Goal: Information Seeking & Learning: Learn about a topic

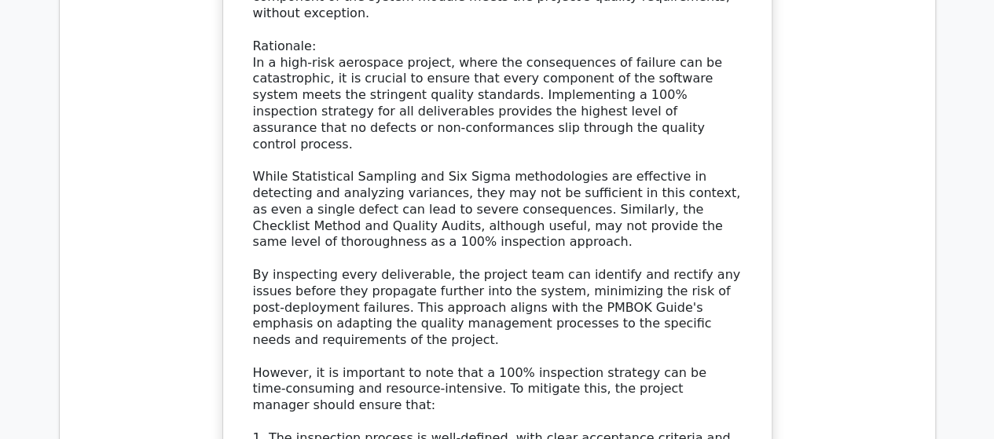
scroll to position [17618, 0]
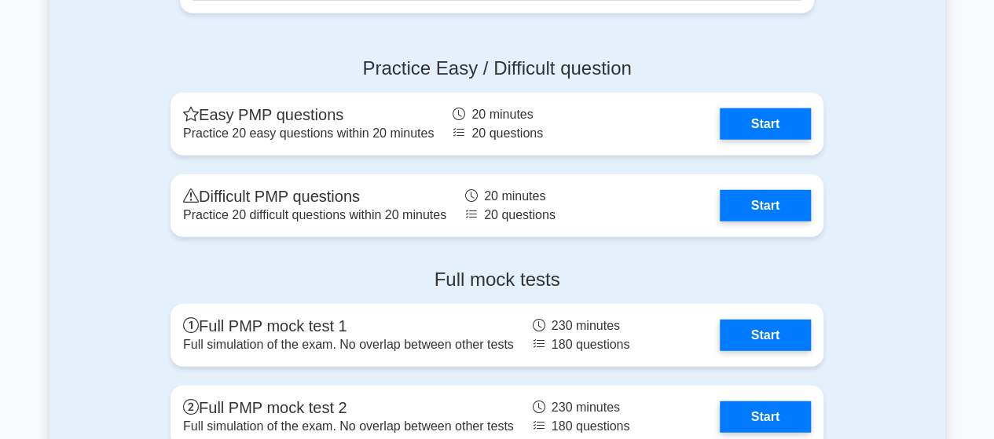
scroll to position [4872, 0]
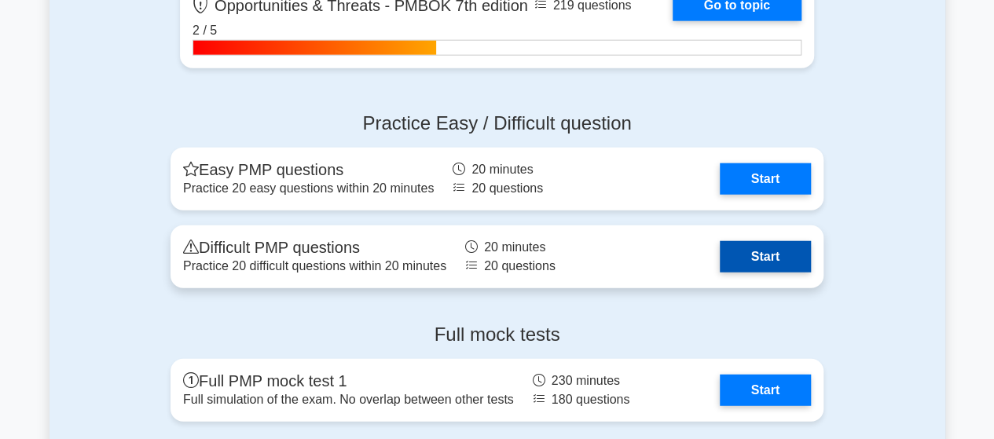
click at [720, 244] on link "Start" at bounding box center [765, 256] width 91 height 31
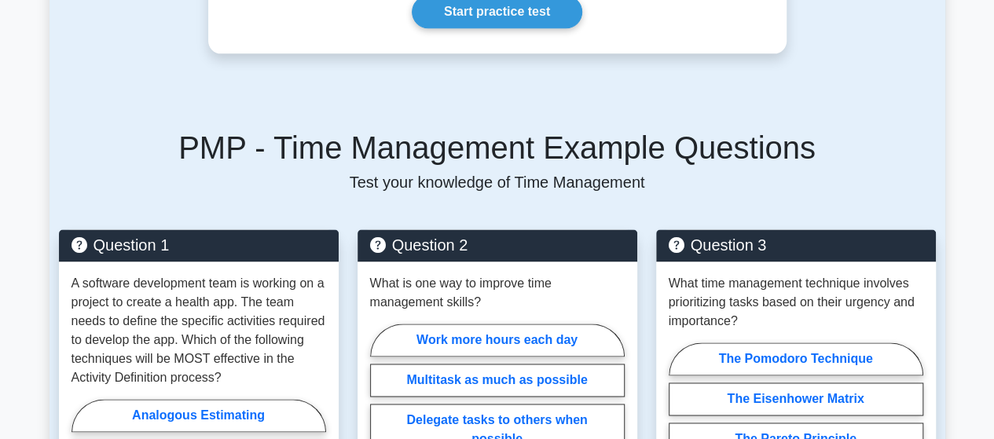
scroll to position [1022, 0]
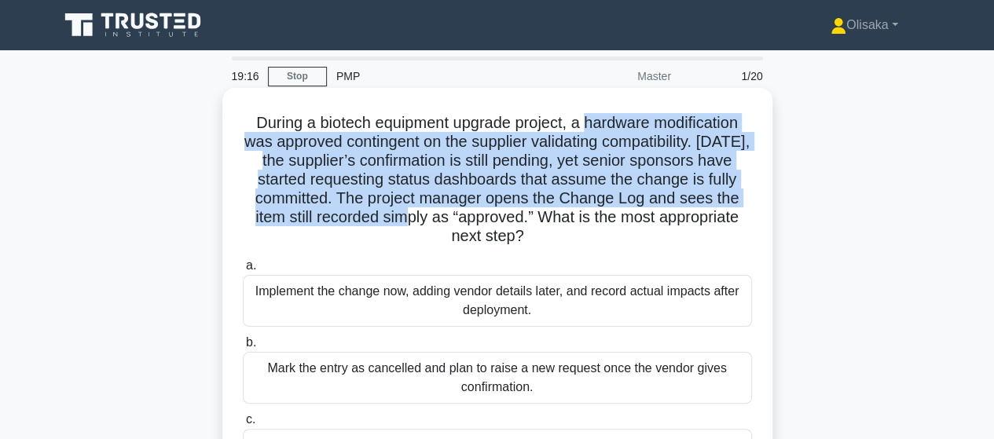
drag, startPoint x: 588, startPoint y: 122, endPoint x: 427, endPoint y: 220, distance: 188.0
click at [427, 220] on h5 "During a biotech equipment upgrade project, a hardware modification was approve…" at bounding box center [497, 180] width 512 height 134
drag, startPoint x: 302, startPoint y: 78, endPoint x: 326, endPoint y: 109, distance: 39.8
click at [302, 78] on link "Stop" at bounding box center [297, 77] width 59 height 20
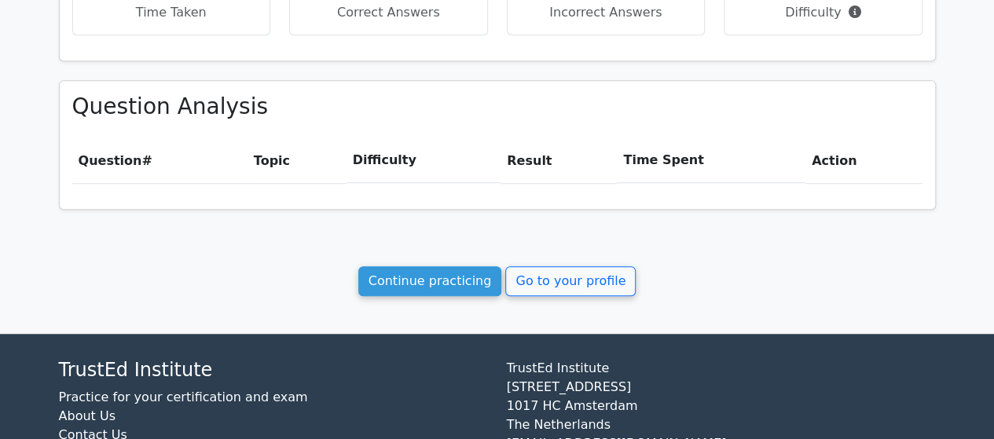
scroll to position [629, 0]
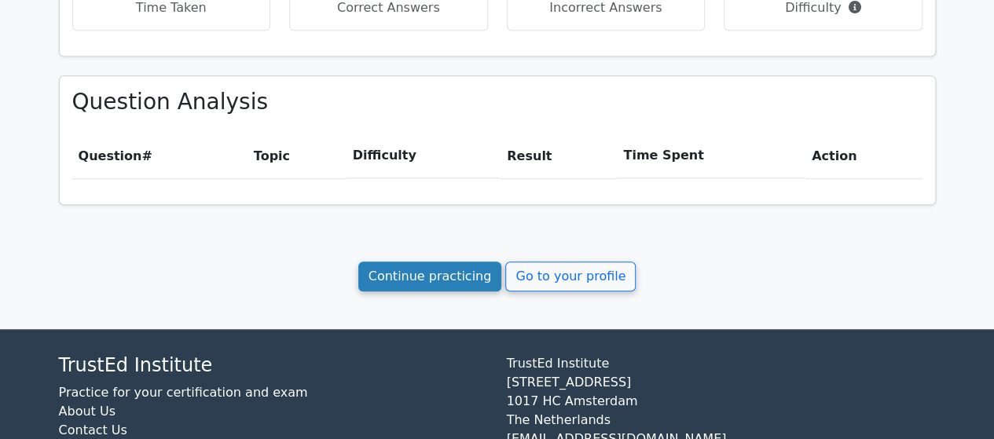
click at [437, 277] on link "Continue practicing" at bounding box center [430, 277] width 144 height 30
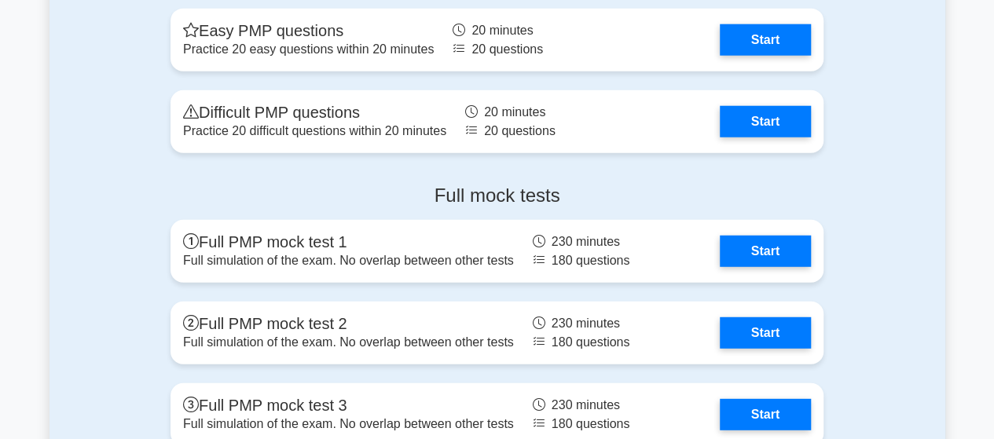
scroll to position [5029, 0]
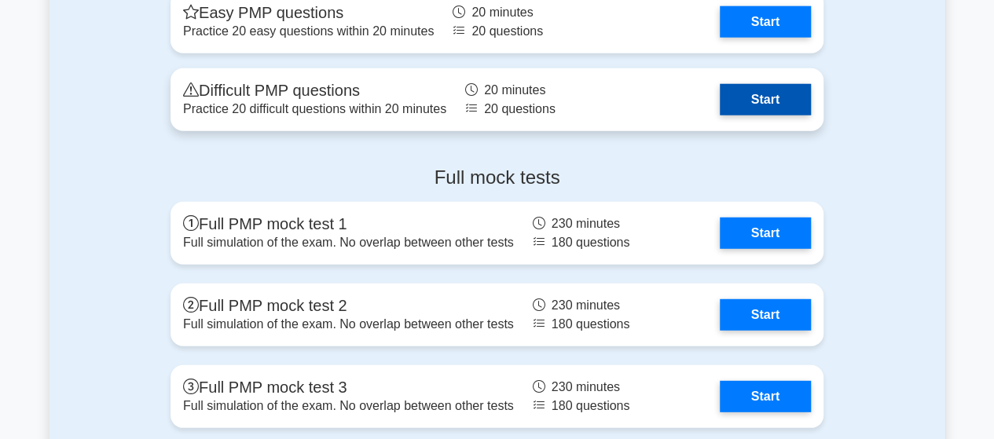
click at [720, 107] on link "Start" at bounding box center [765, 99] width 91 height 31
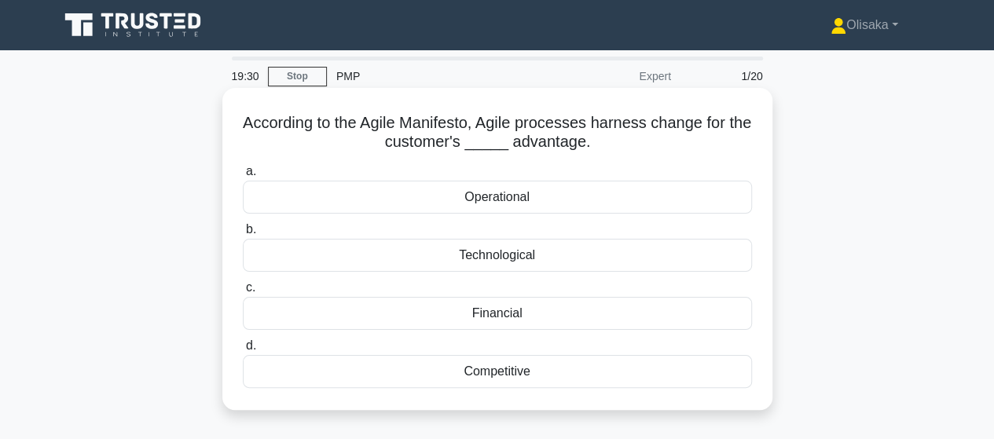
click at [494, 369] on div "Competitive" at bounding box center [497, 371] width 509 height 33
click at [243, 351] on input "d. Competitive" at bounding box center [243, 346] width 0 height 10
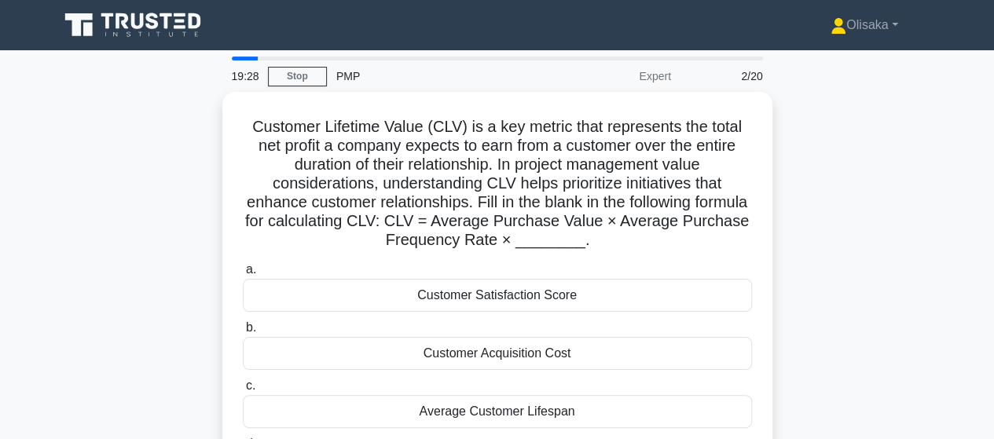
scroll to position [79, 0]
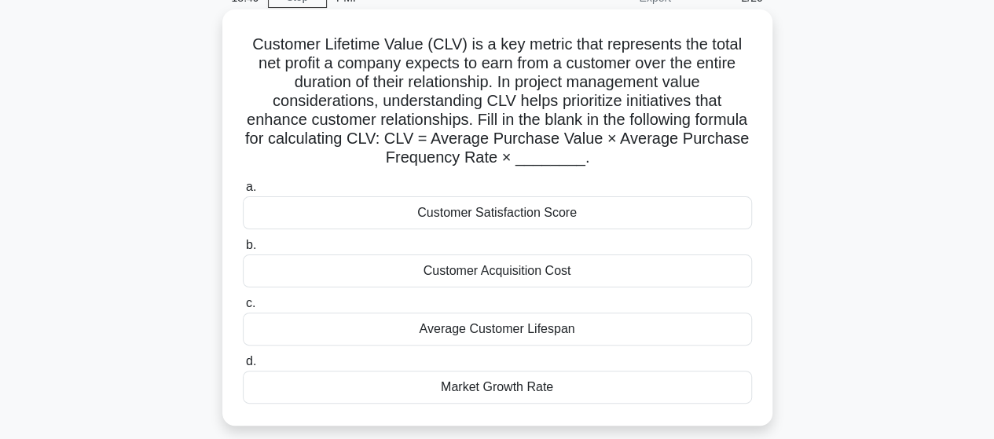
click at [495, 332] on div "Average Customer Lifespan" at bounding box center [497, 329] width 509 height 33
click at [243, 309] on input "c. Average Customer Lifespan" at bounding box center [243, 304] width 0 height 10
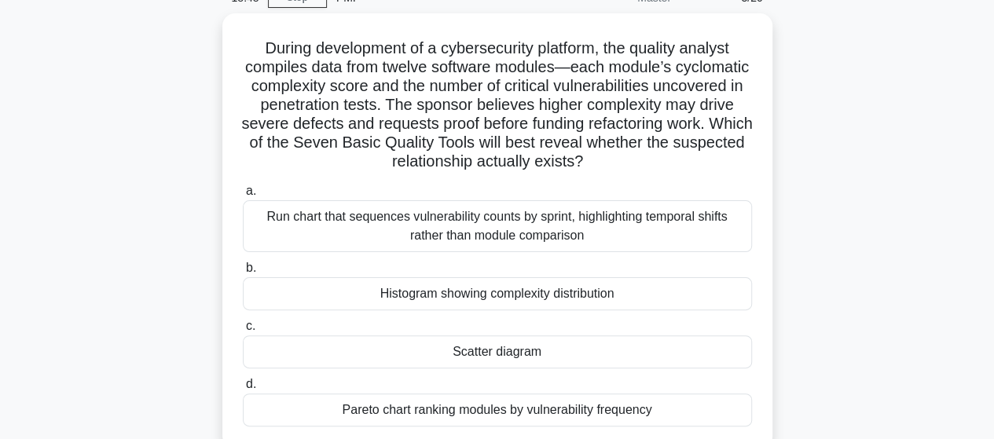
scroll to position [0, 0]
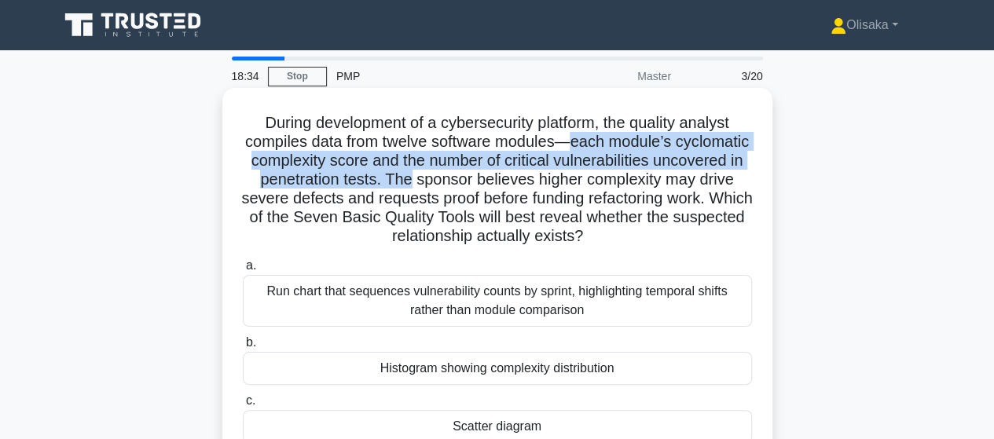
drag, startPoint x: 615, startPoint y: 145, endPoint x: 496, endPoint y: 181, distance: 124.0
click at [496, 181] on h5 "During development of a cybersecurity platform, the quality analyst compiles da…" at bounding box center [497, 180] width 512 height 134
drag, startPoint x: 295, startPoint y: 219, endPoint x: 637, endPoint y: 237, distance: 343.1
click at [637, 237] on h5 "During development of a cybersecurity platform, the quality analyst compiles da…" at bounding box center [497, 180] width 512 height 134
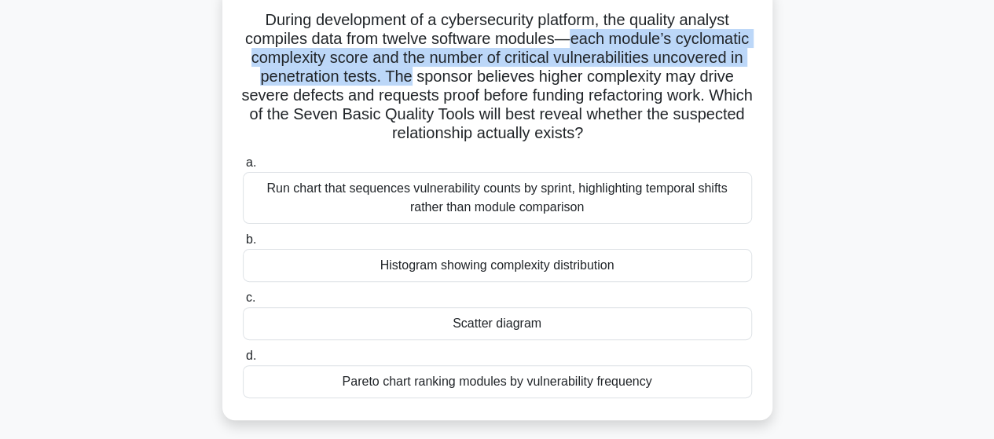
scroll to position [79, 0]
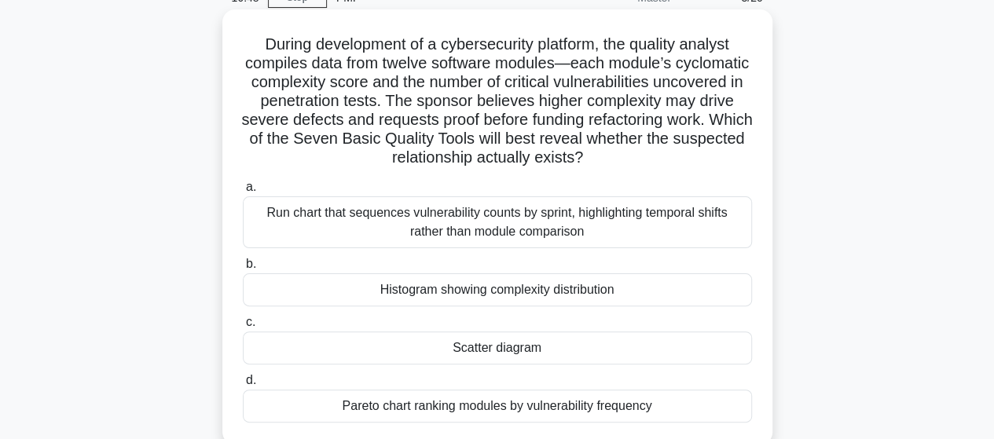
click at [495, 403] on div "Pareto chart ranking modules by vulnerability frequency" at bounding box center [497, 406] width 509 height 33
click at [243, 386] on input "d. Pareto chart ranking modules by vulnerability frequency" at bounding box center [243, 381] width 0 height 10
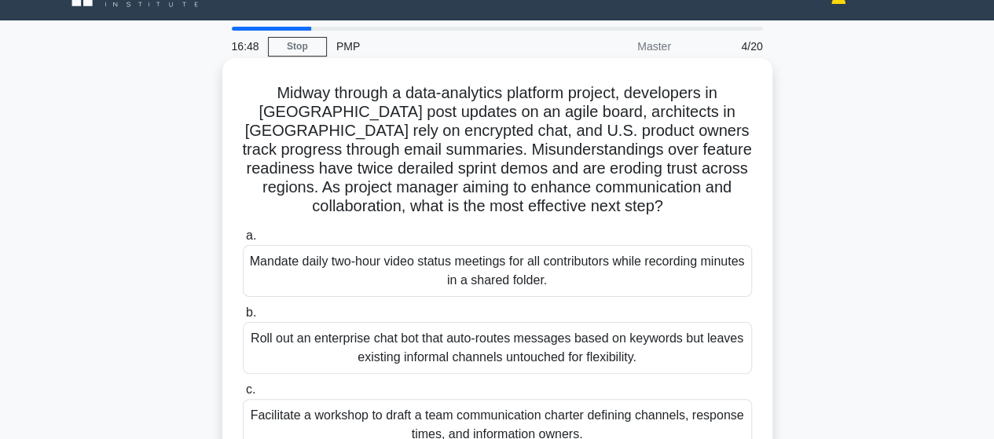
scroll to position [0, 0]
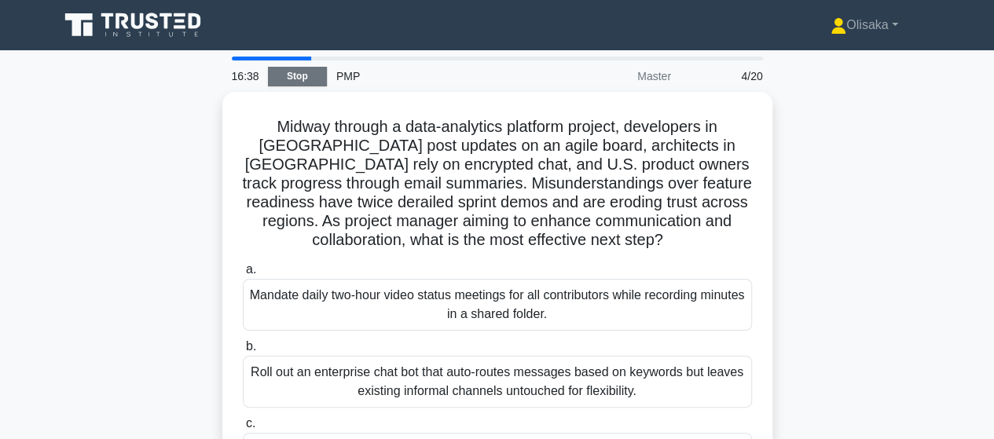
click at [295, 81] on link "Stop" at bounding box center [297, 77] width 59 height 20
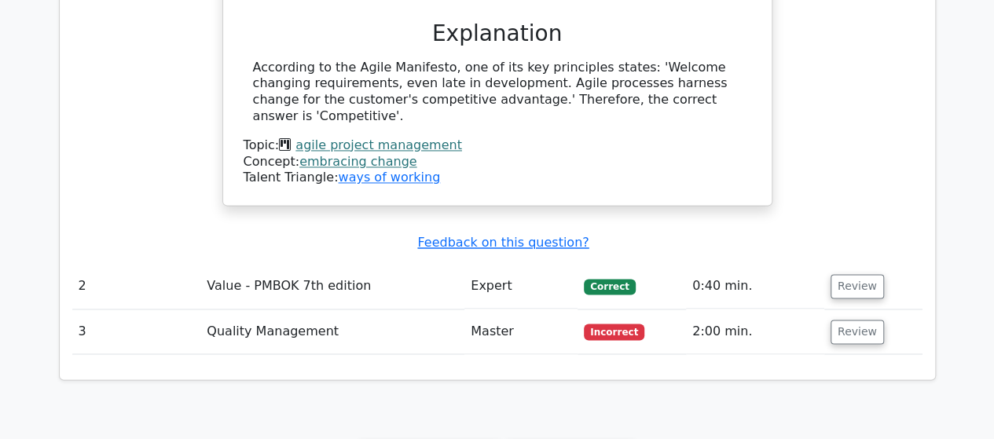
scroll to position [1257, 0]
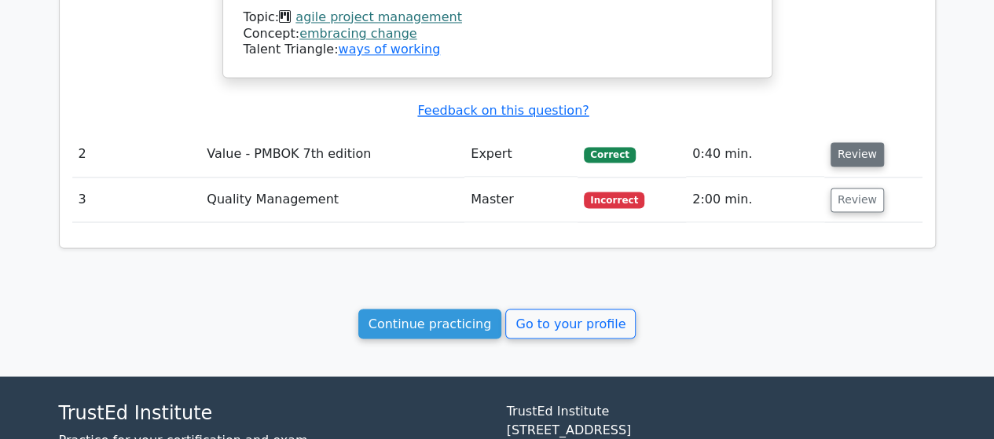
click at [846, 142] on button "Review" at bounding box center [857, 154] width 53 height 24
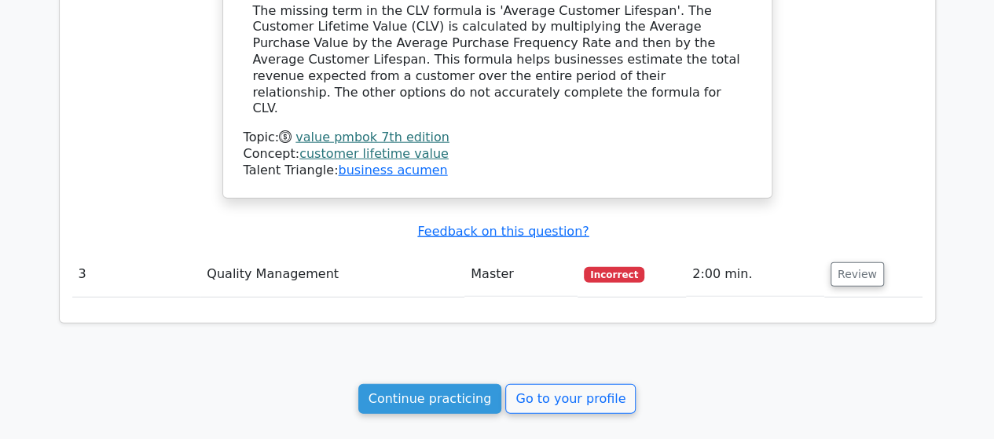
scroll to position [1886, 0]
click at [844, 262] on button "Review" at bounding box center [857, 274] width 53 height 24
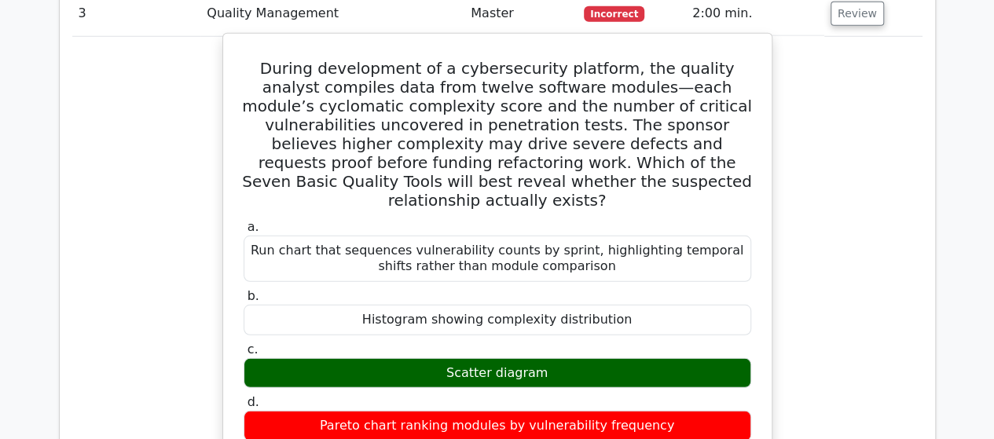
scroll to position [2122, 0]
